Goal: Transaction & Acquisition: Purchase product/service

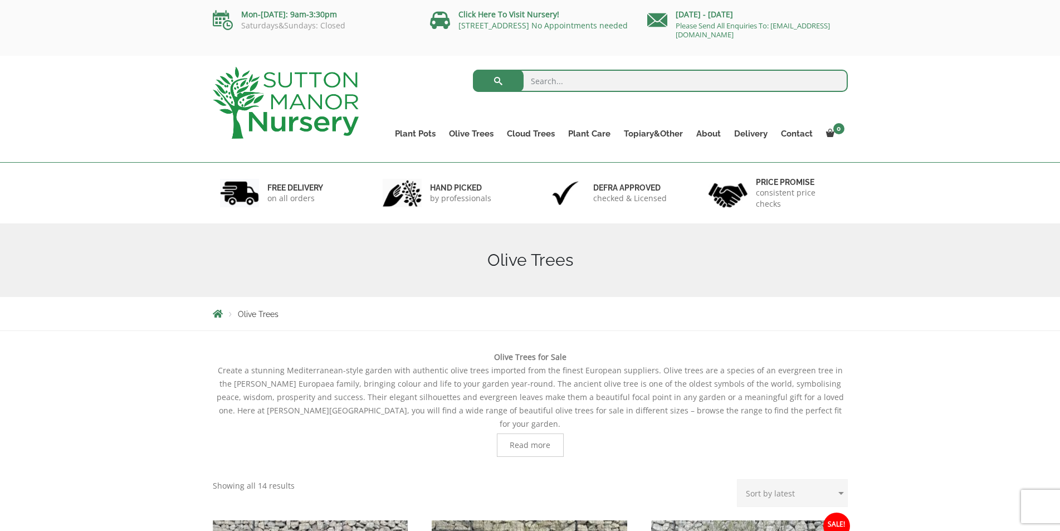
click at [0, 0] on link "Multi Stem Olives (Arcadia Range)" at bounding box center [0, 0] width 0 height 0
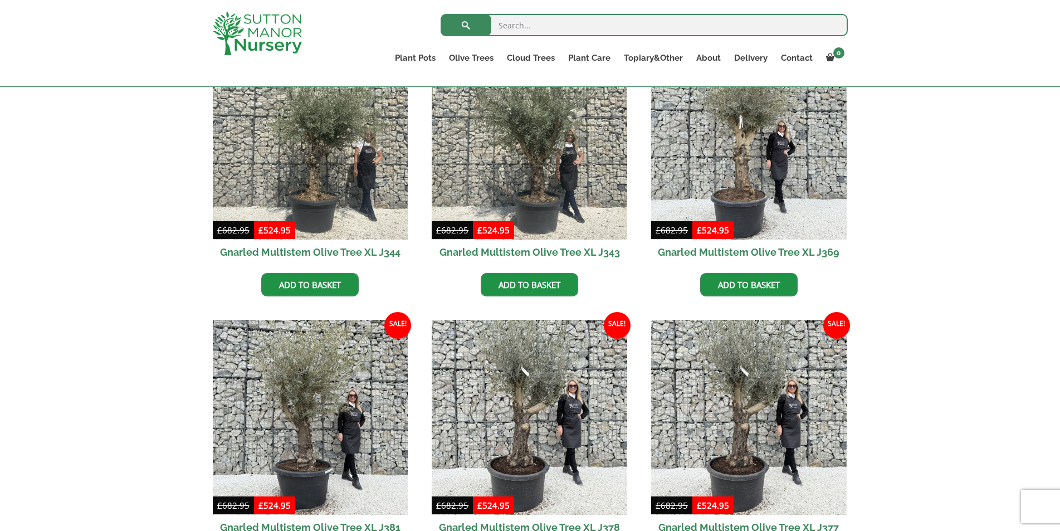
scroll to position [1188, 0]
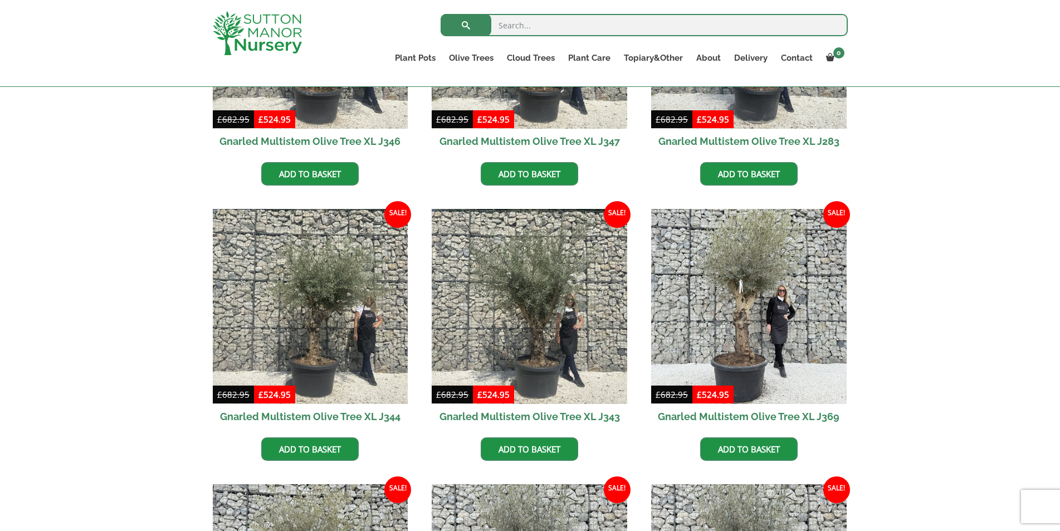
click at [549, 334] on img at bounding box center [530, 307] width 196 height 196
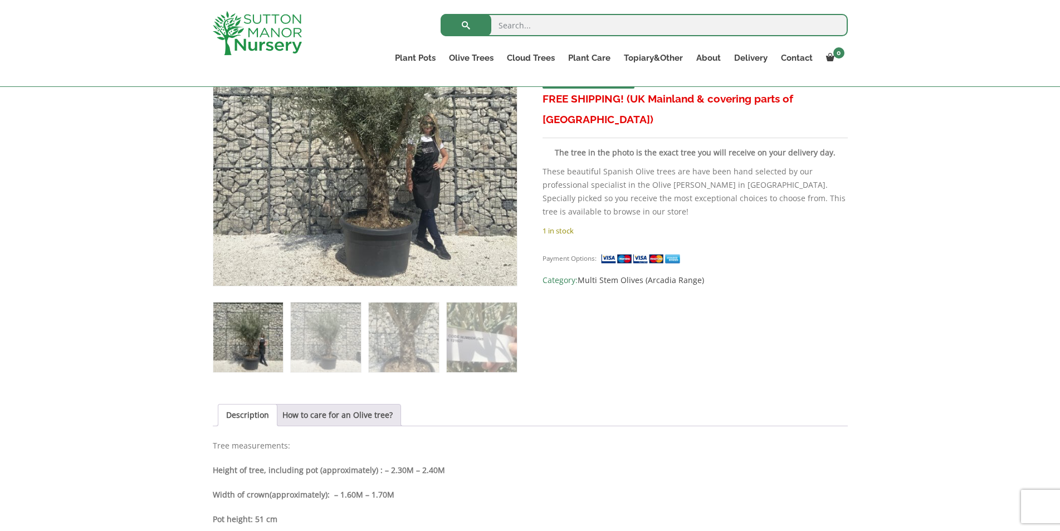
scroll to position [297, 0]
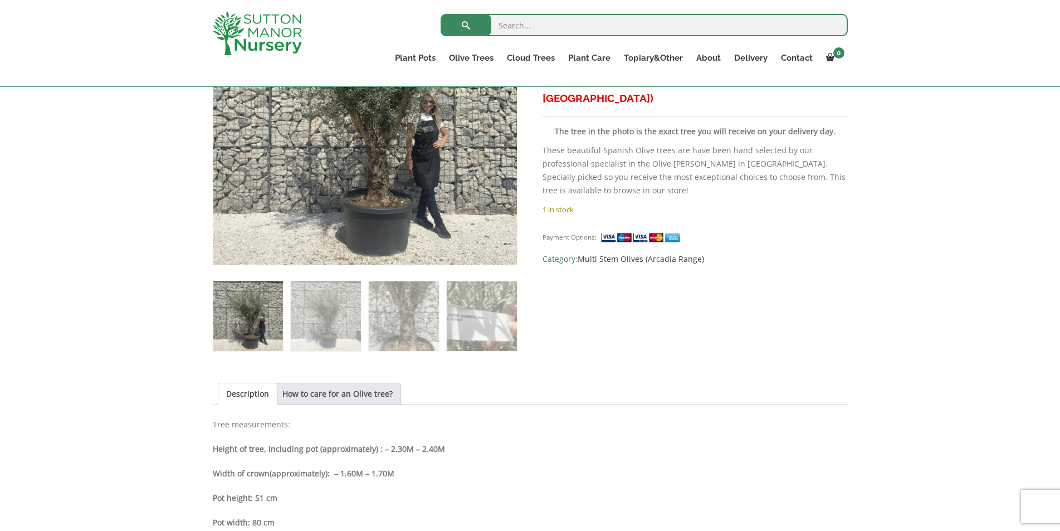
click at [328, 319] on img at bounding box center [326, 316] width 70 height 70
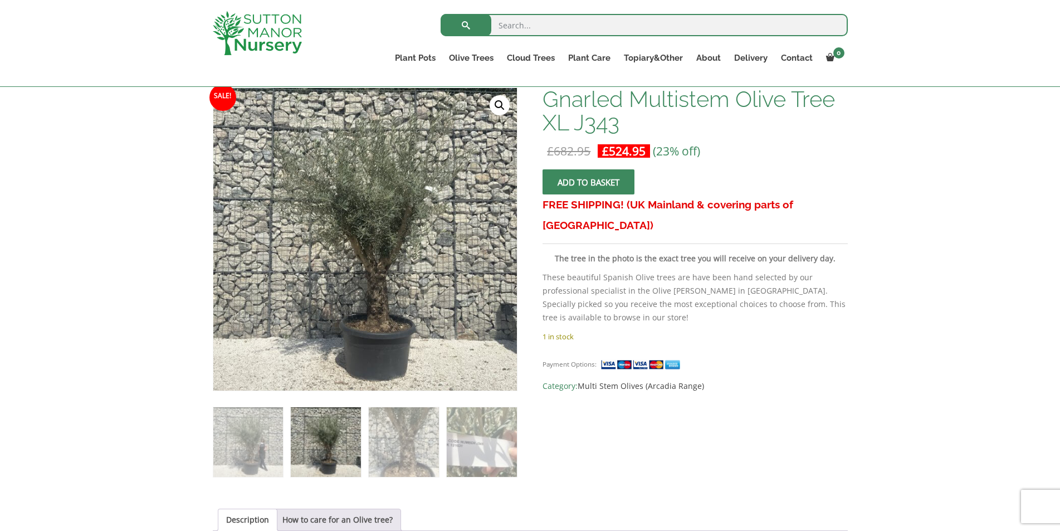
scroll to position [149, 0]
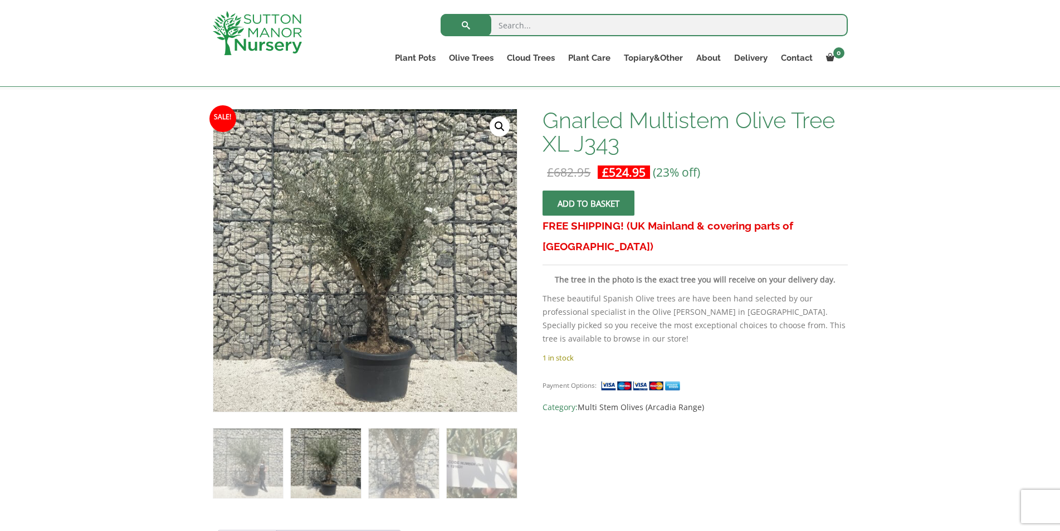
click at [492, 463] on img at bounding box center [482, 463] width 70 height 70
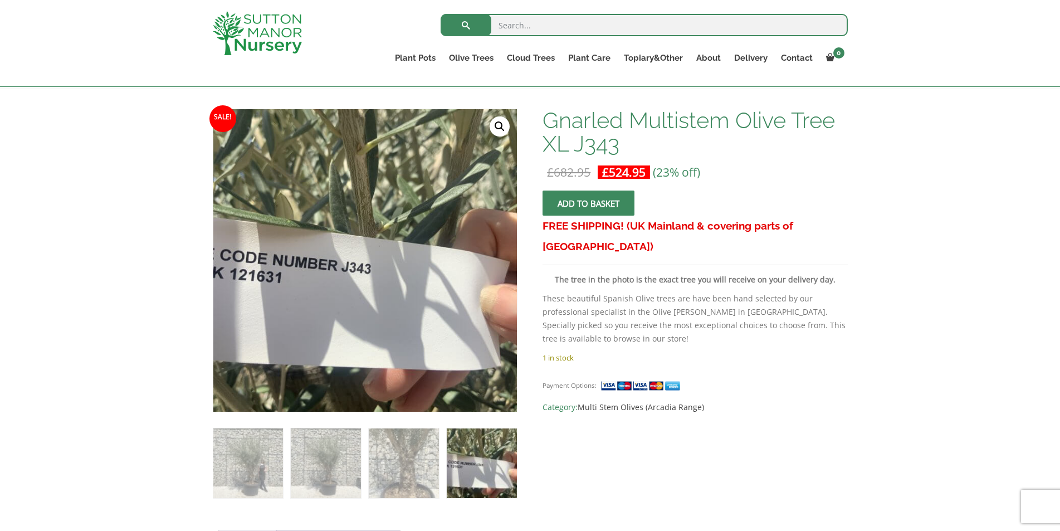
click at [238, 469] on img at bounding box center [248, 463] width 70 height 70
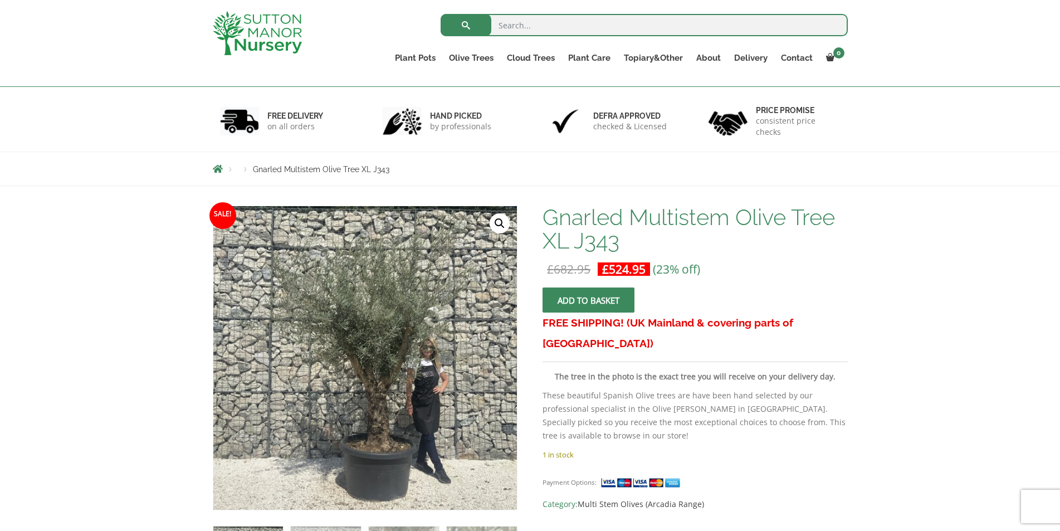
scroll to position [0, 0]
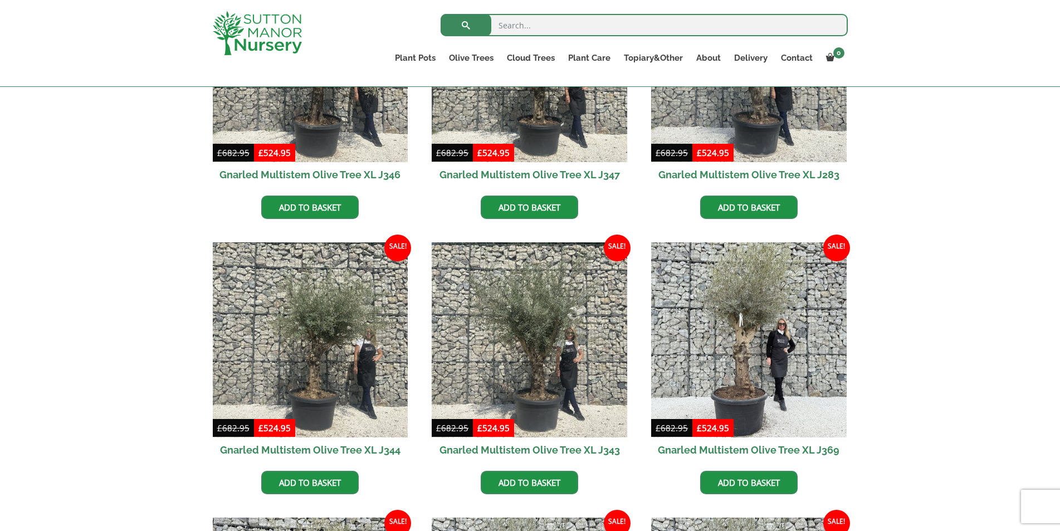
scroll to position [1188, 0]
